Goal: Information Seeking & Learning: Learn about a topic

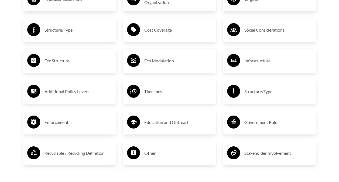
scroll to position [889, 0]
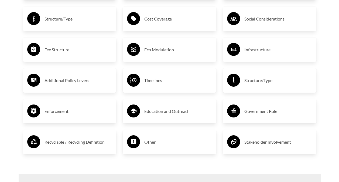
click at [50, 54] on h3 "Fee Structure" at bounding box center [78, 49] width 68 height 9
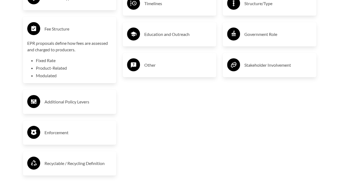
scroll to position [970, 0]
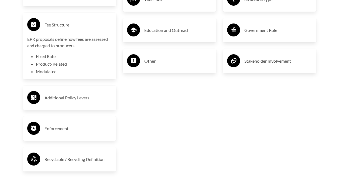
click at [36, 31] on circle at bounding box center [33, 24] width 13 height 13
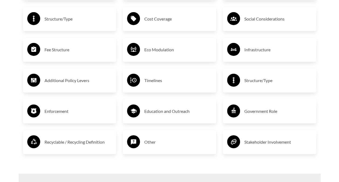
scroll to position [889, 0]
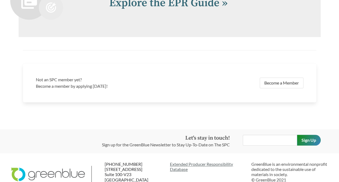
scroll to position [1087, 0]
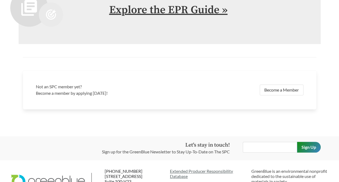
click at [168, 17] on link "Explore the EPR Guide »" at bounding box center [168, 9] width 118 height 13
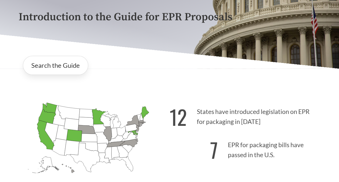
scroll to position [81, 0]
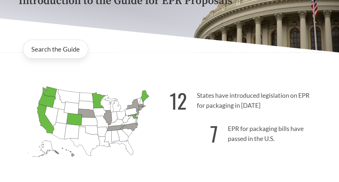
click at [51, 94] on icon "[US_STATE] Passed: 1" at bounding box center [49, 91] width 14 height 11
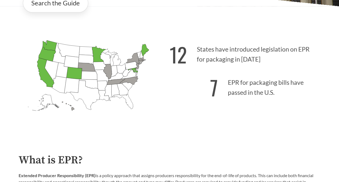
scroll to position [108, 0]
